Goal: Find specific page/section: Find specific page/section

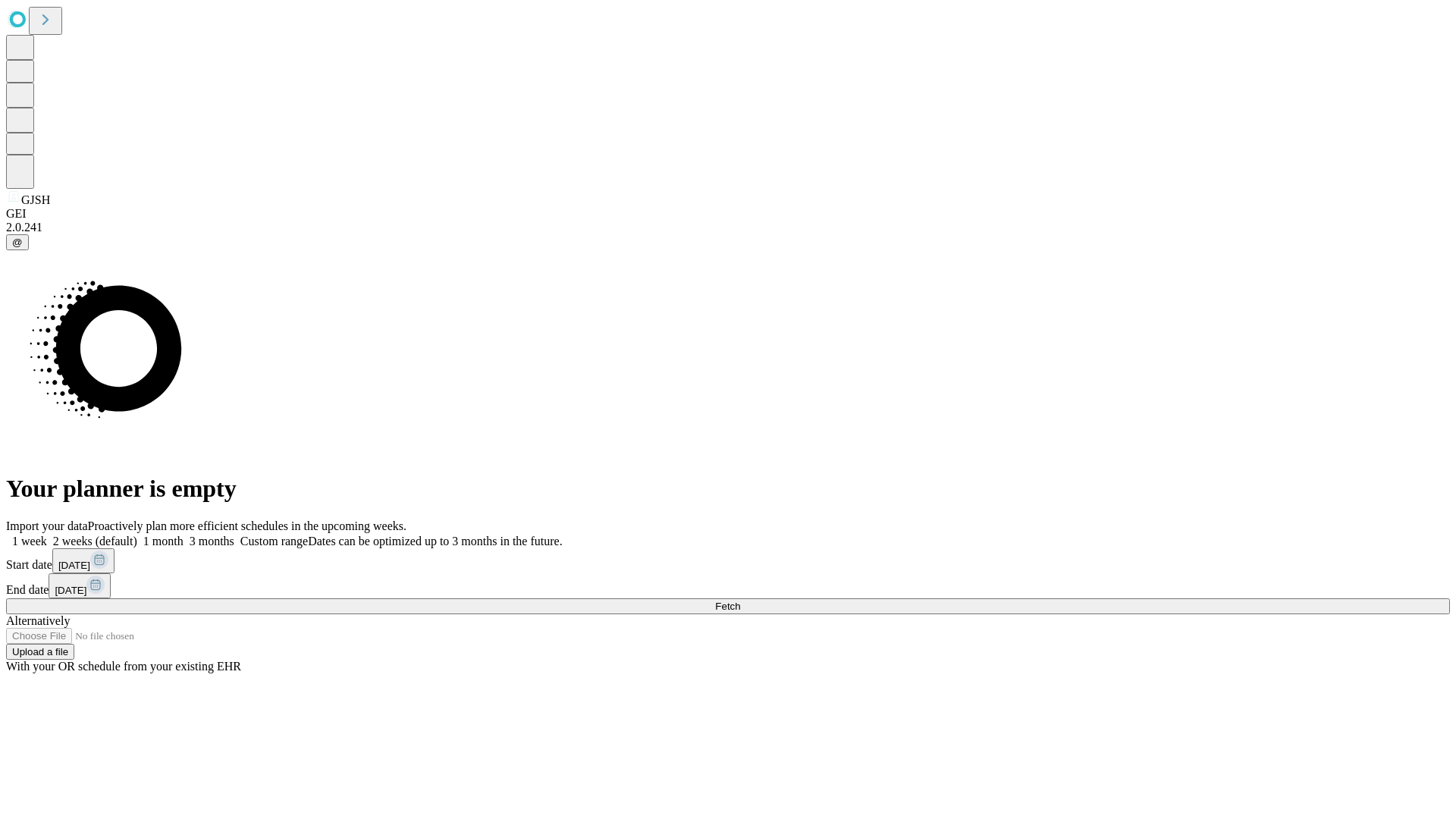
click at [740, 601] on span "Fetch" at bounding box center [728, 606] width 25 height 12
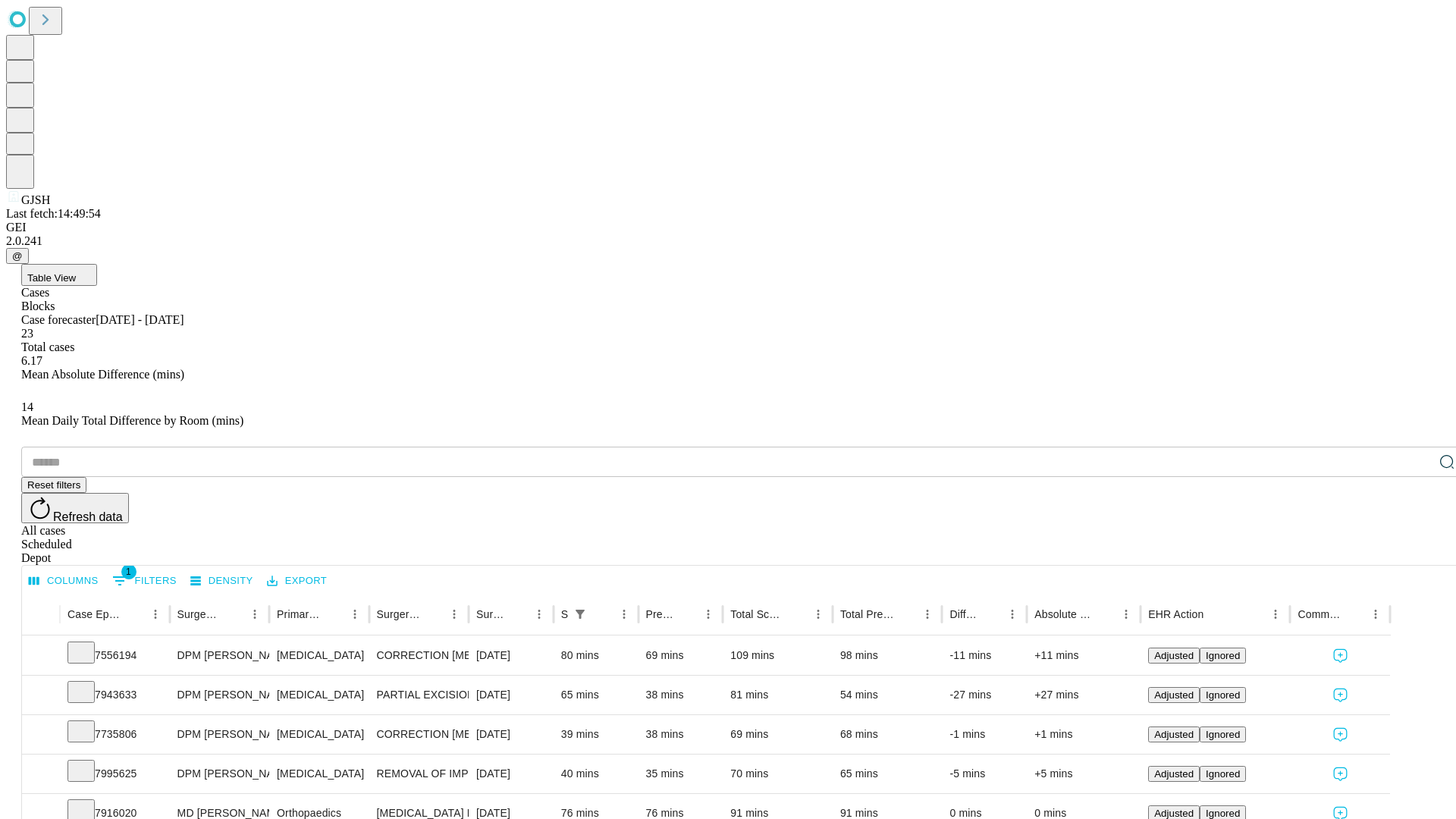
click at [76, 272] on span "Table View" at bounding box center [52, 278] width 49 height 12
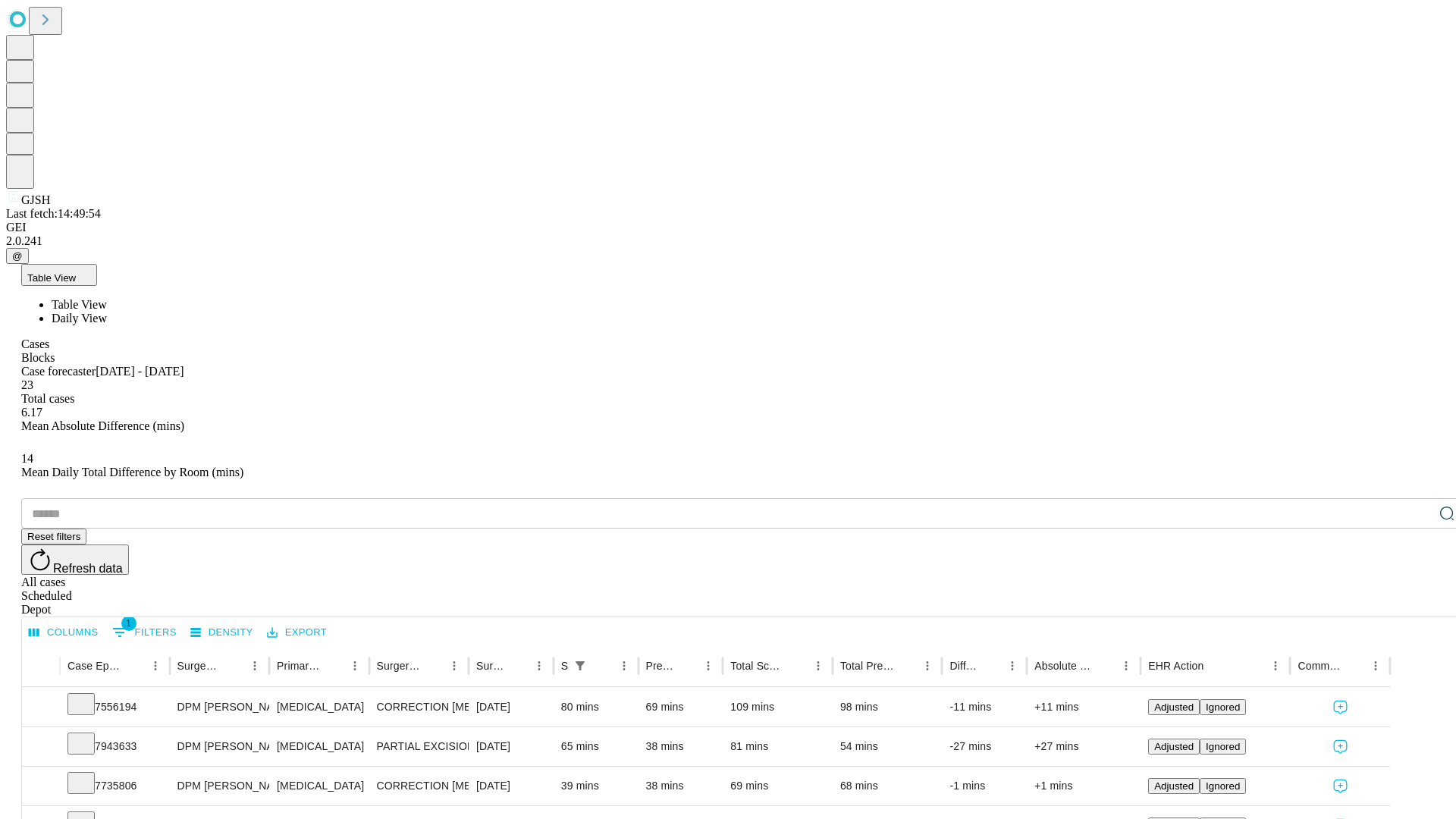
click at [107, 311] on span "Daily View" at bounding box center [79, 318] width 55 height 13
